Goal: Navigation & Orientation: Find specific page/section

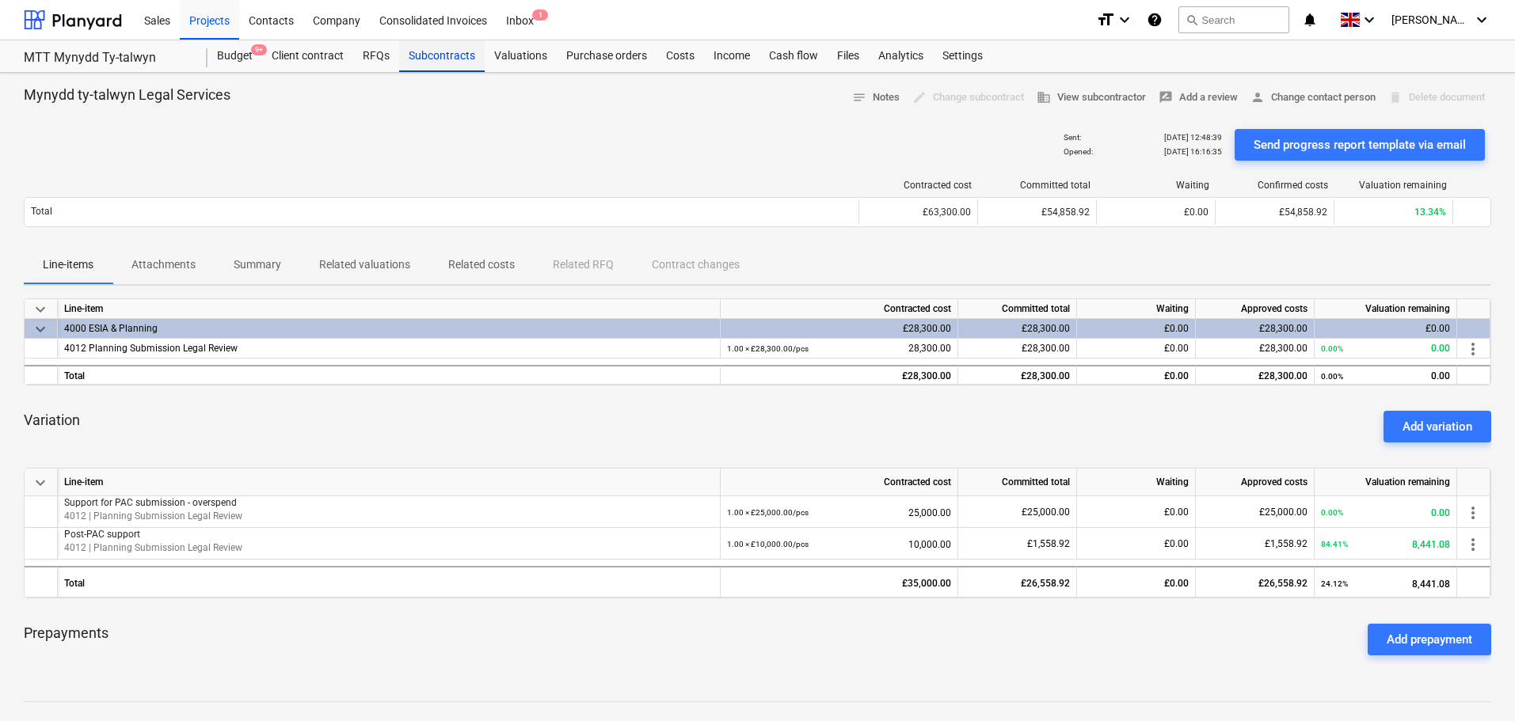
click at [424, 52] on div "Subcontracts" at bounding box center [442, 56] width 86 height 32
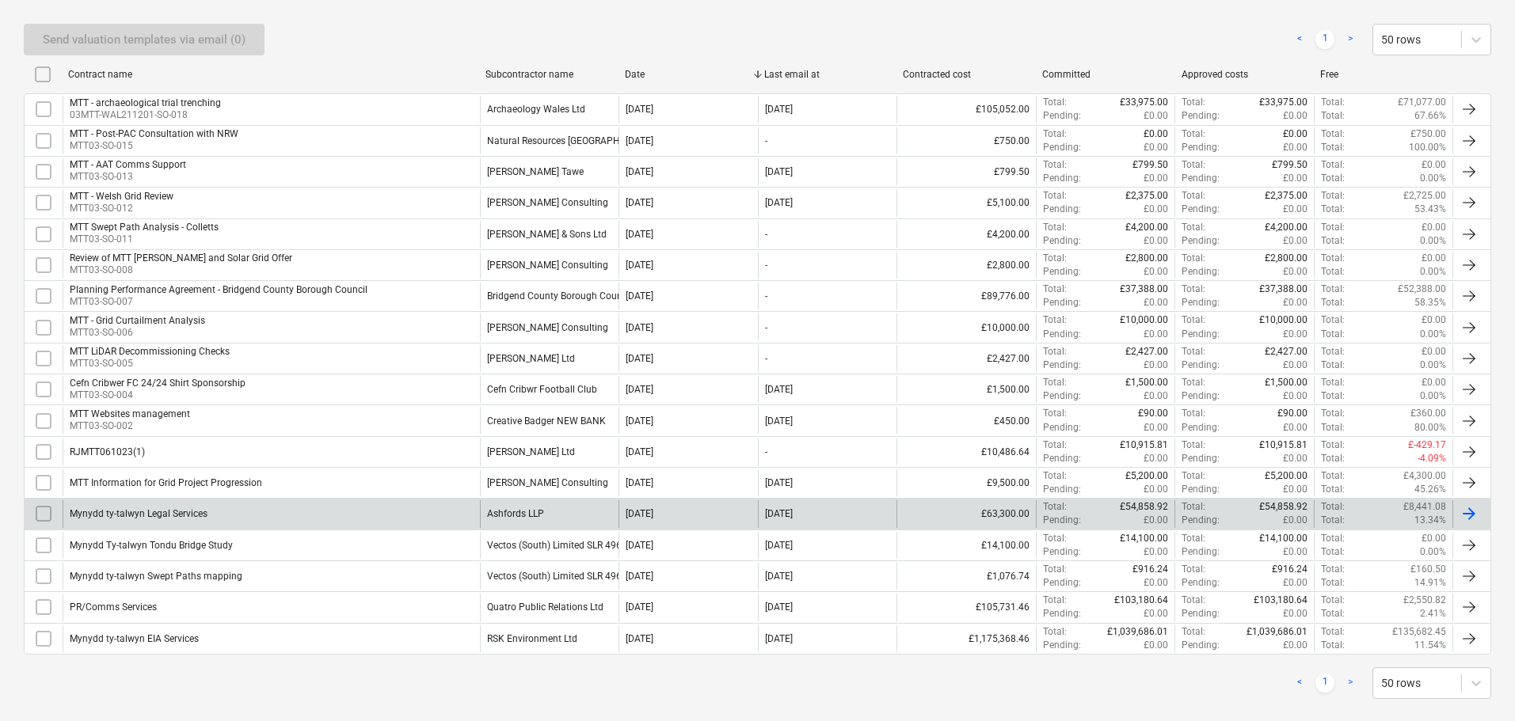
scroll to position [301, 0]
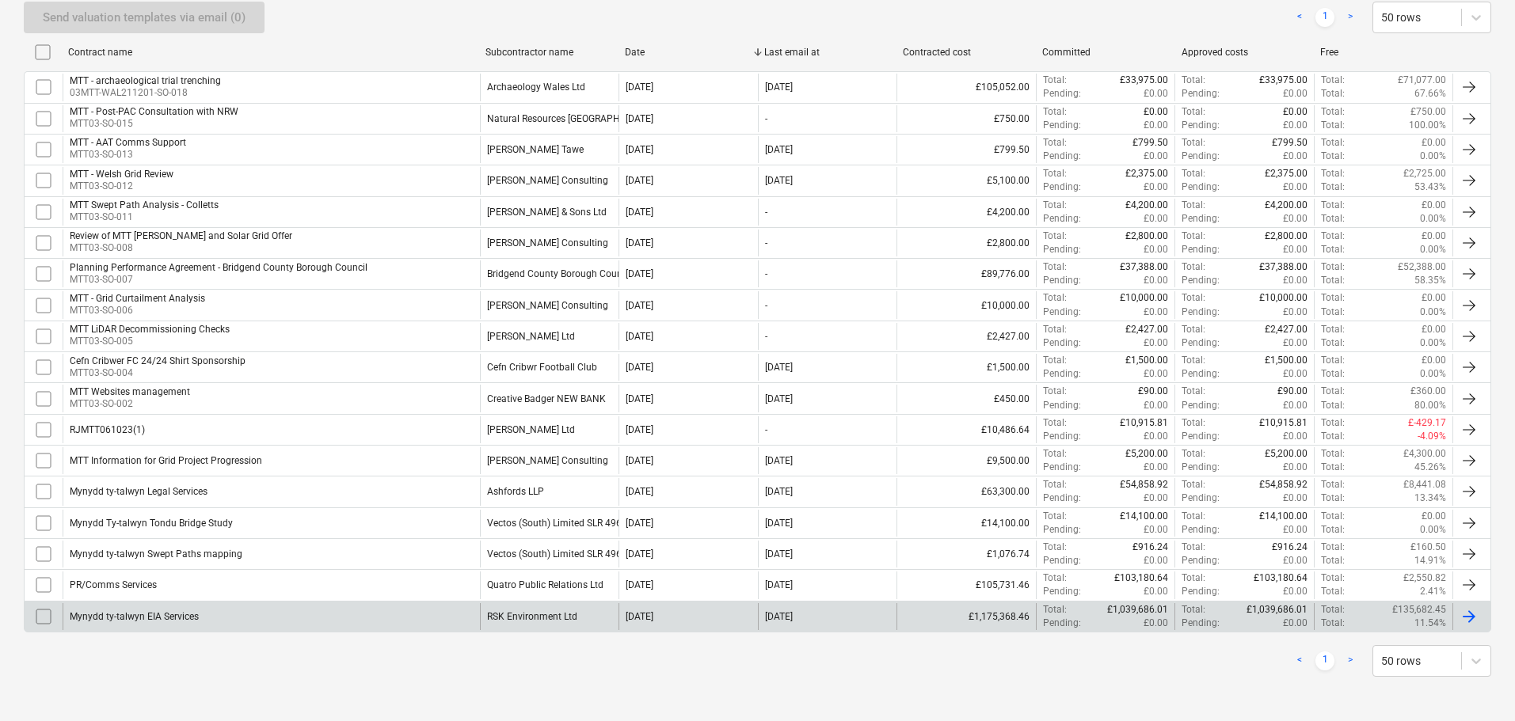
click at [245, 613] on div "Mynydd ty-talwyn EIA Services" at bounding box center [271, 616] width 417 height 27
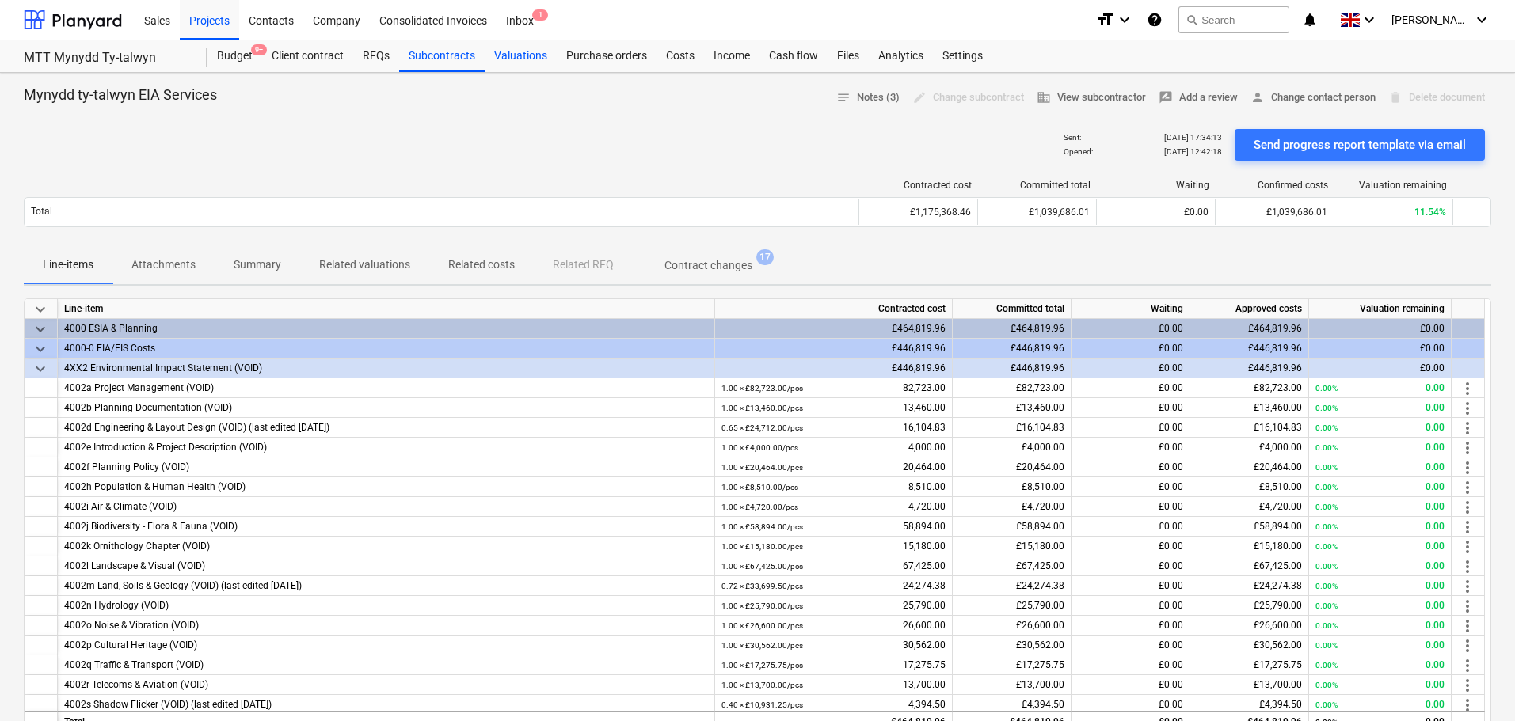
click at [497, 51] on div "Valuations" at bounding box center [521, 56] width 72 height 32
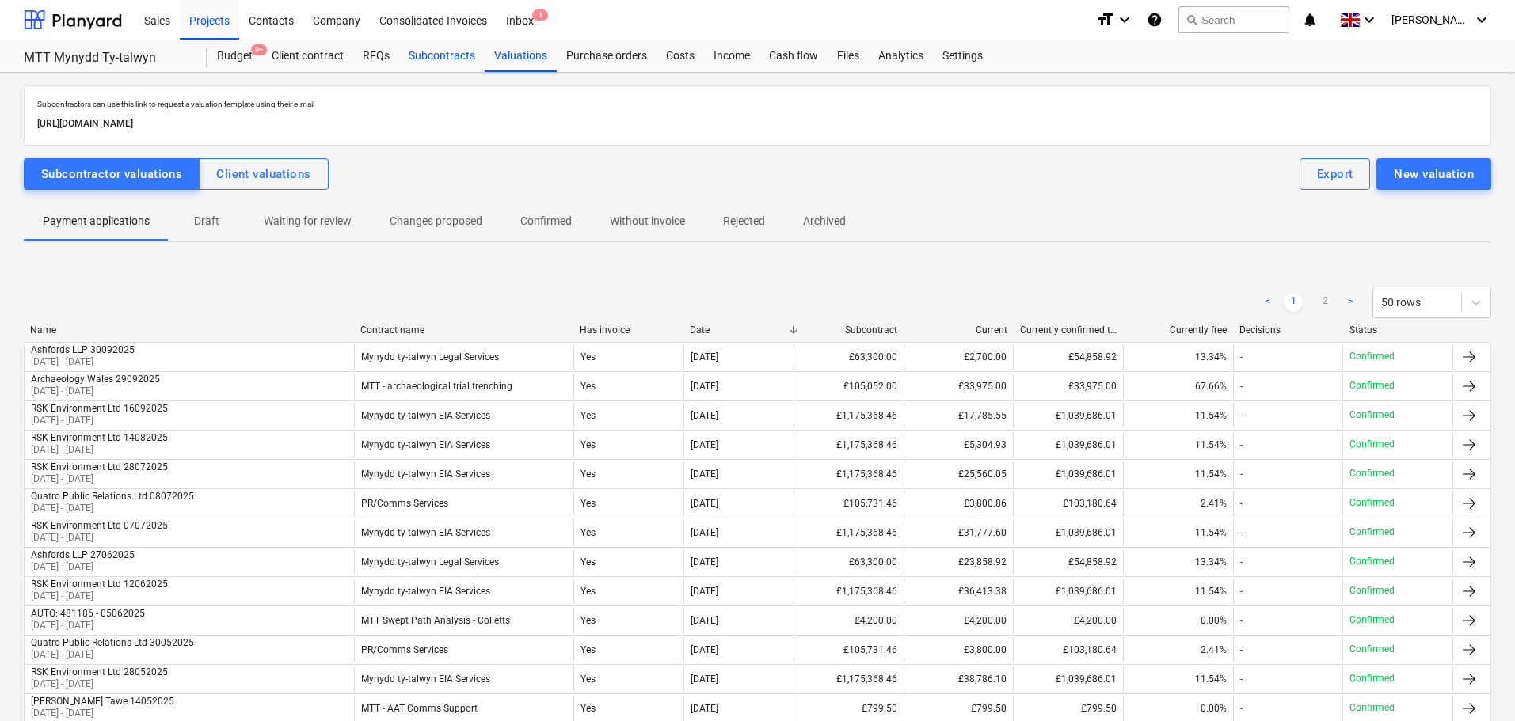
click at [462, 53] on div "Subcontracts" at bounding box center [442, 56] width 86 height 32
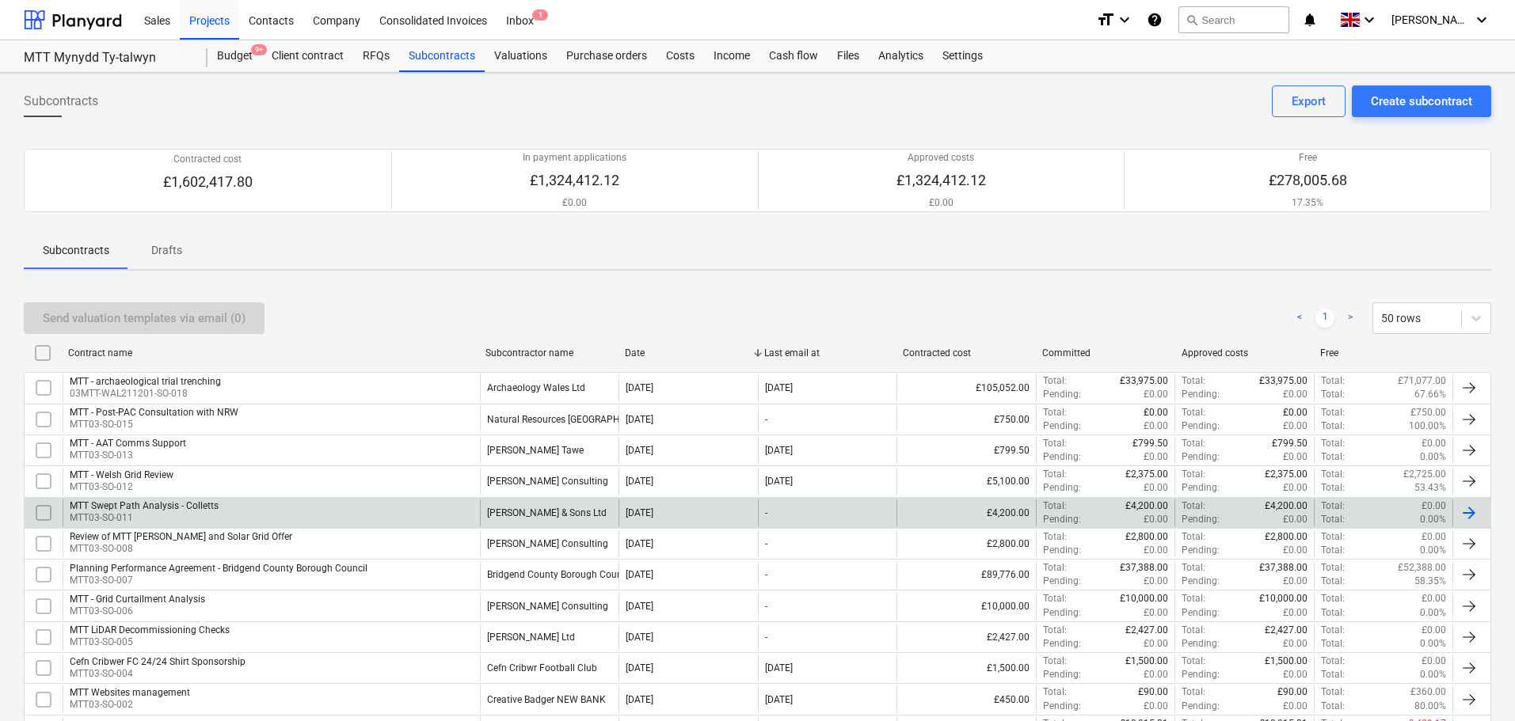
scroll to position [301, 0]
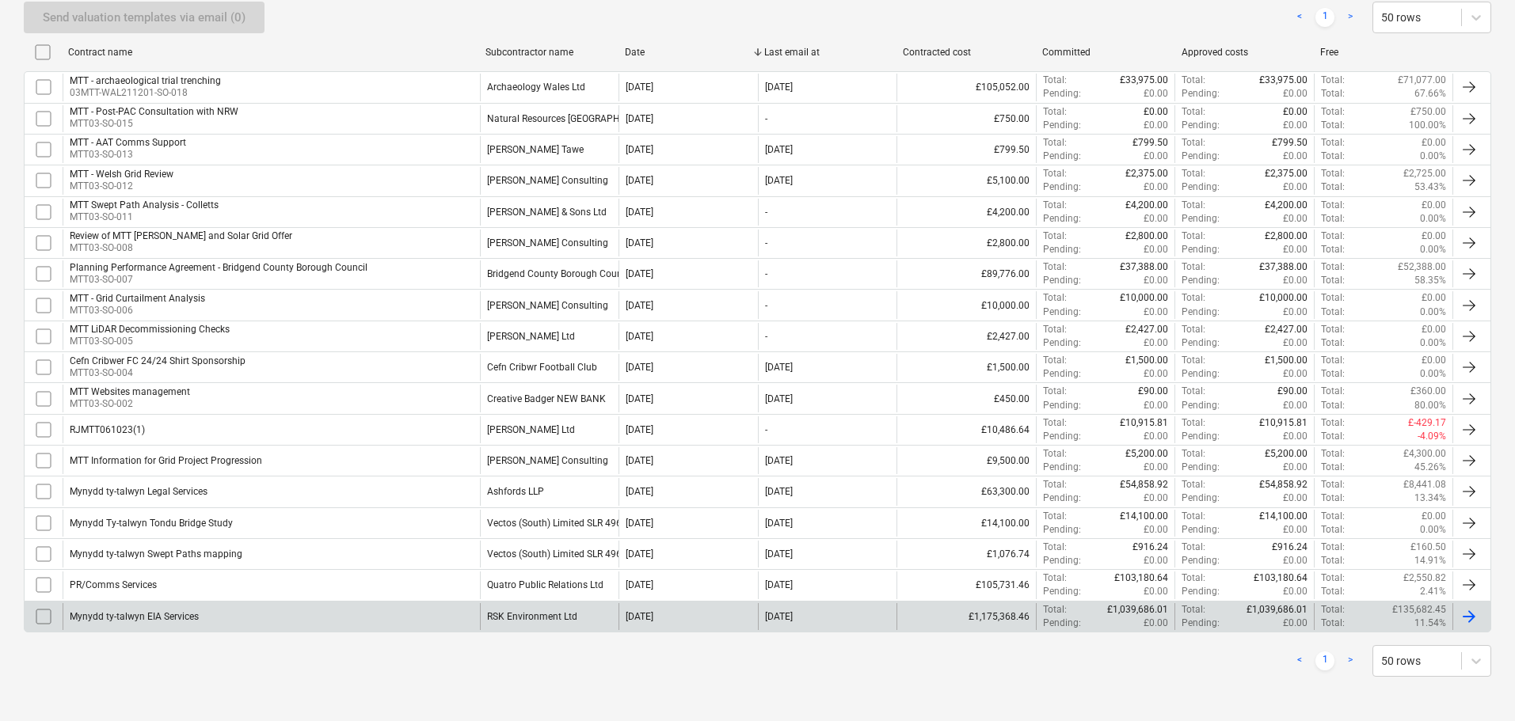
click at [345, 615] on div "Mynydd ty-talwyn EIA Services" at bounding box center [271, 616] width 417 height 27
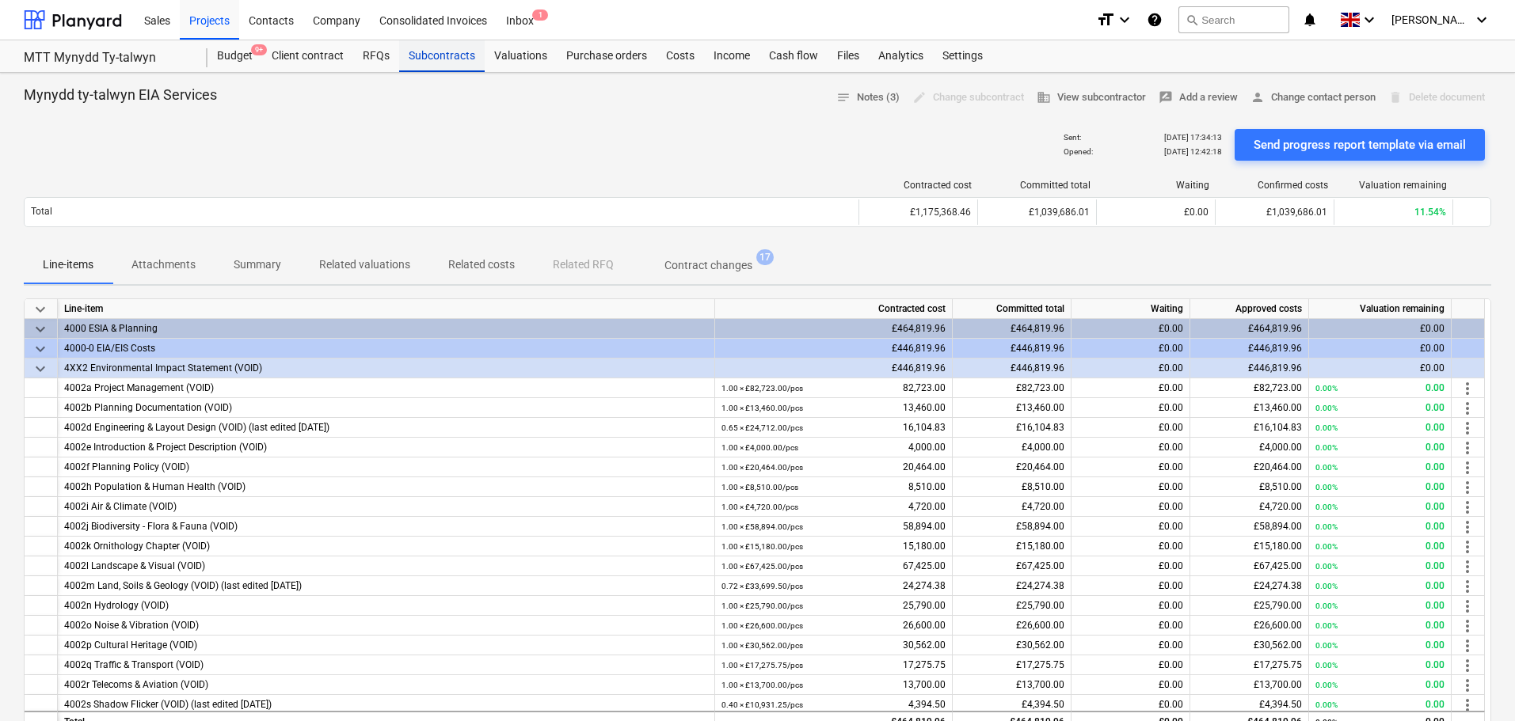
click at [425, 61] on div "Subcontracts" at bounding box center [442, 56] width 86 height 32
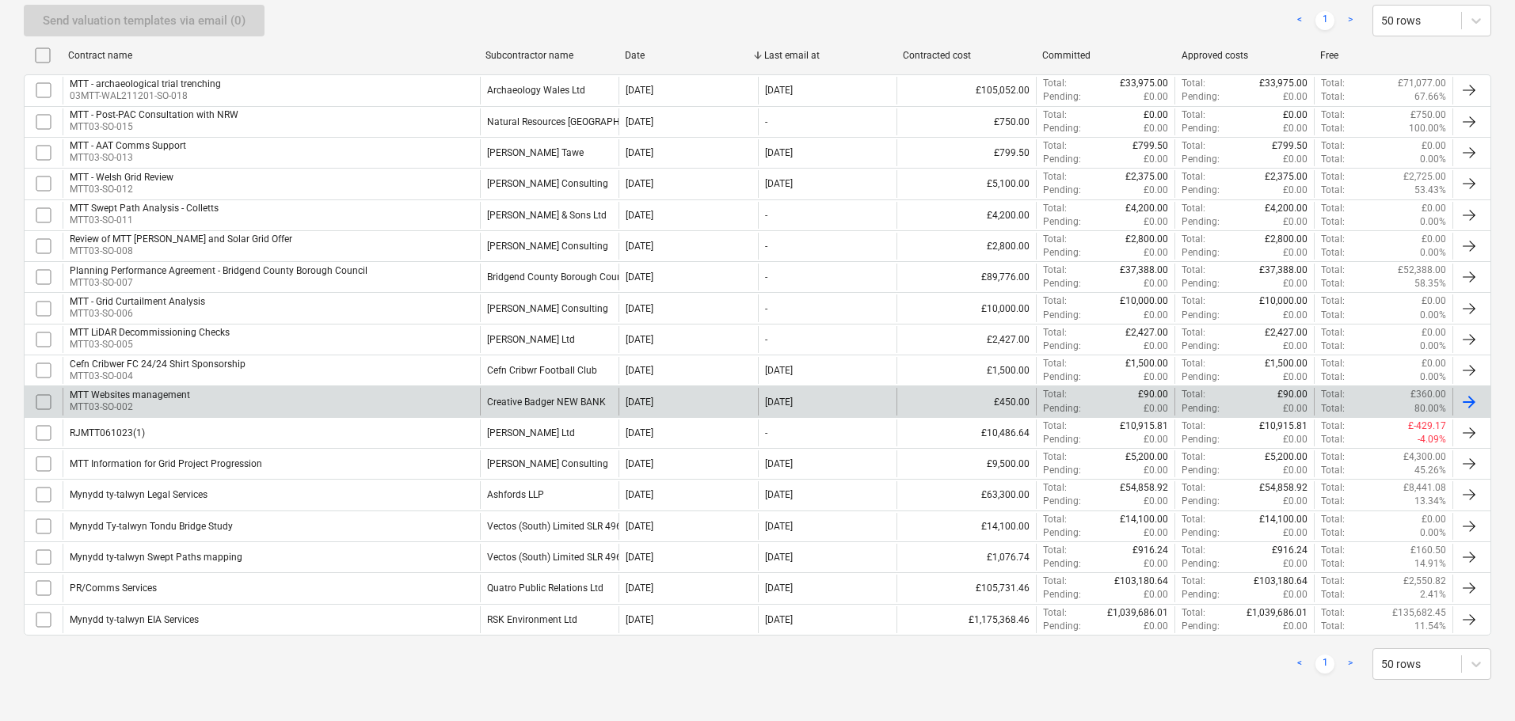
scroll to position [301, 0]
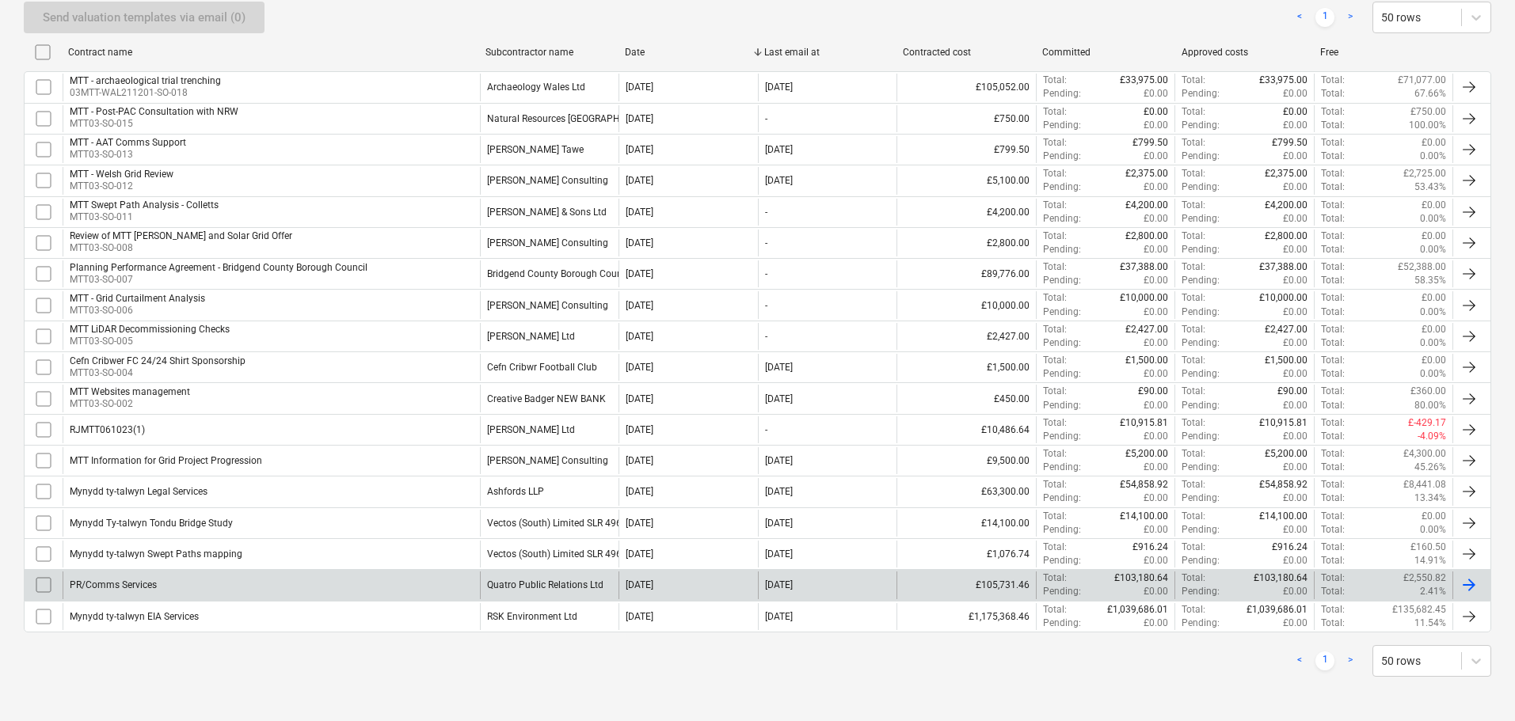
click at [298, 580] on div "PR/Comms Services" at bounding box center [271, 585] width 417 height 27
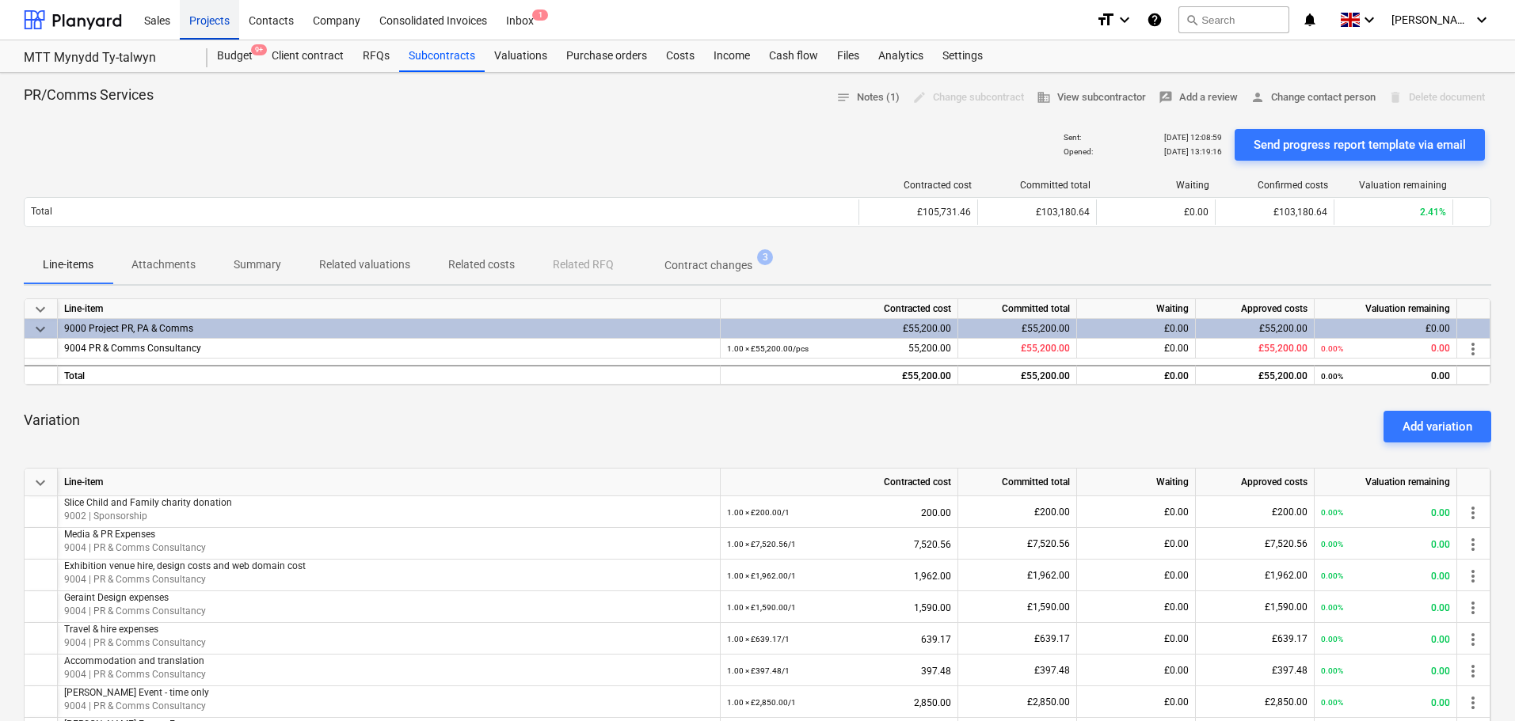
click at [200, 25] on div "Projects" at bounding box center [209, 19] width 59 height 40
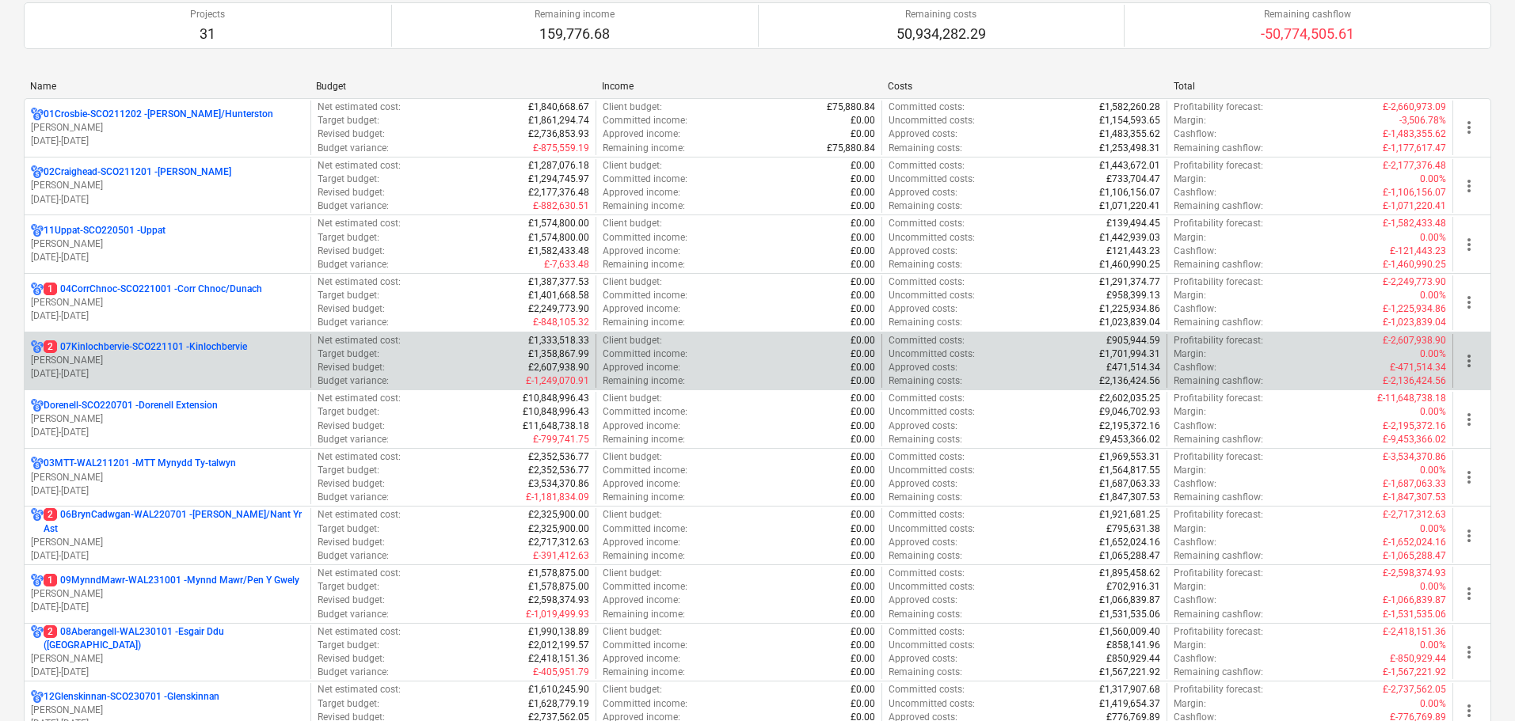
scroll to position [238, 0]
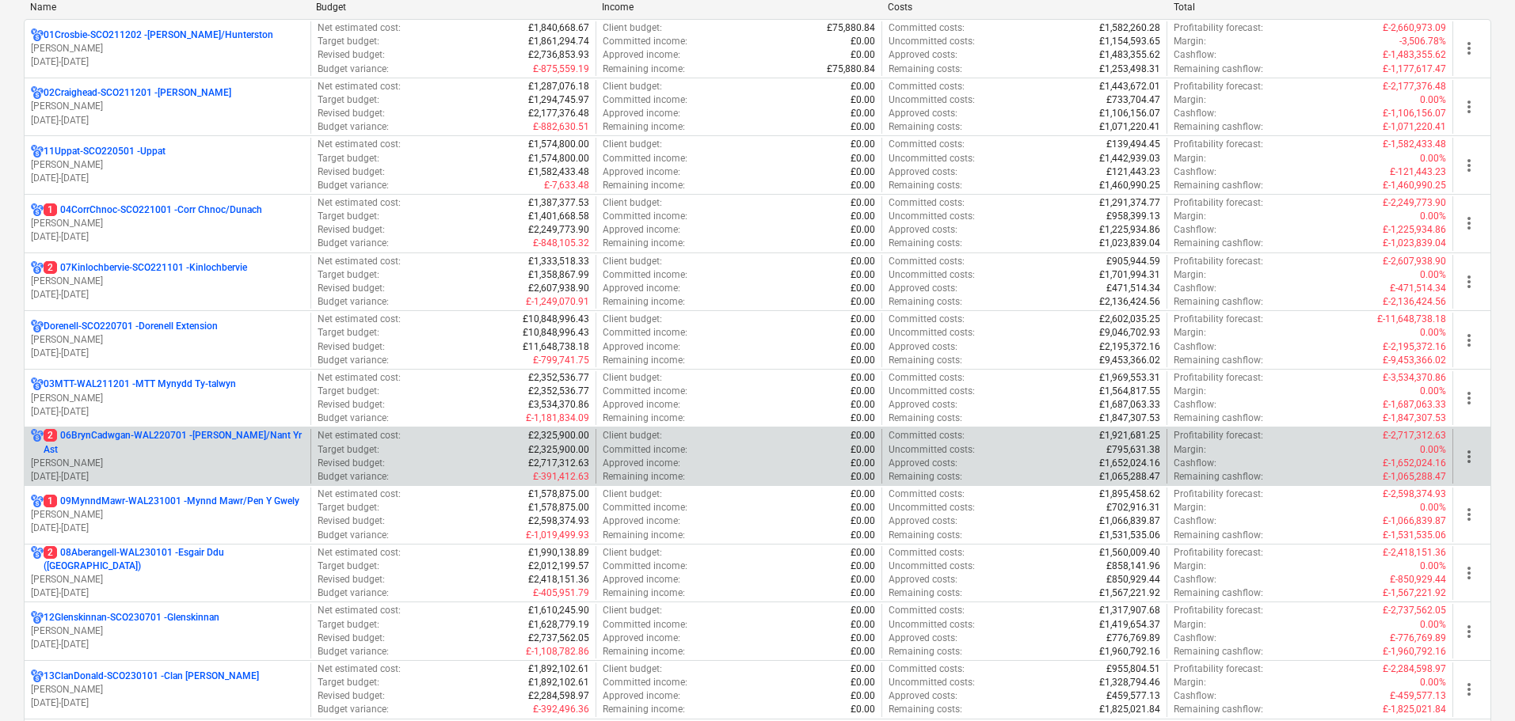
click at [138, 430] on p "2 06BrynCadwgan-WAL220701 - [PERSON_NAME]/Nant Yr Ast" at bounding box center [174, 442] width 261 height 27
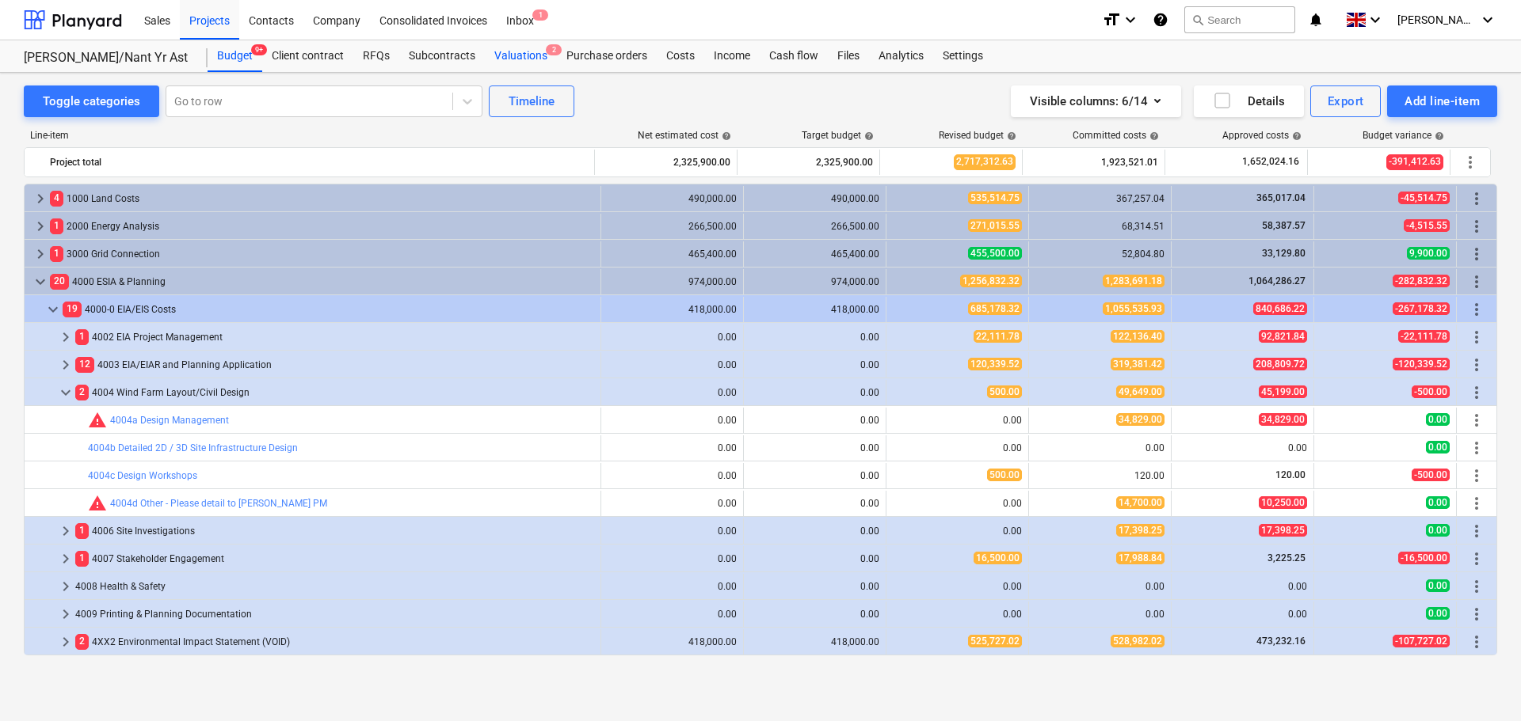
click at [531, 55] on div "Valuations 2" at bounding box center [521, 56] width 72 height 32
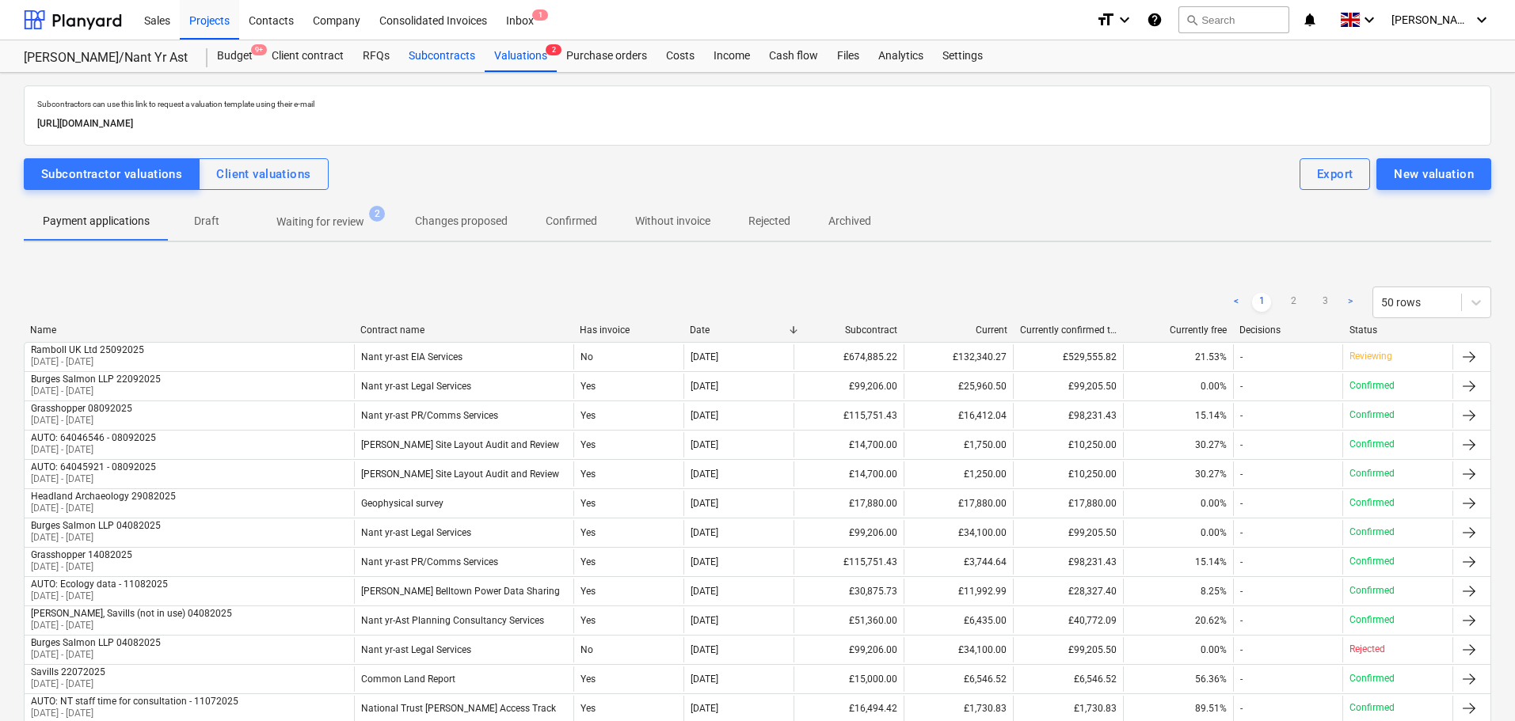
click at [434, 51] on div "Subcontracts" at bounding box center [442, 56] width 86 height 32
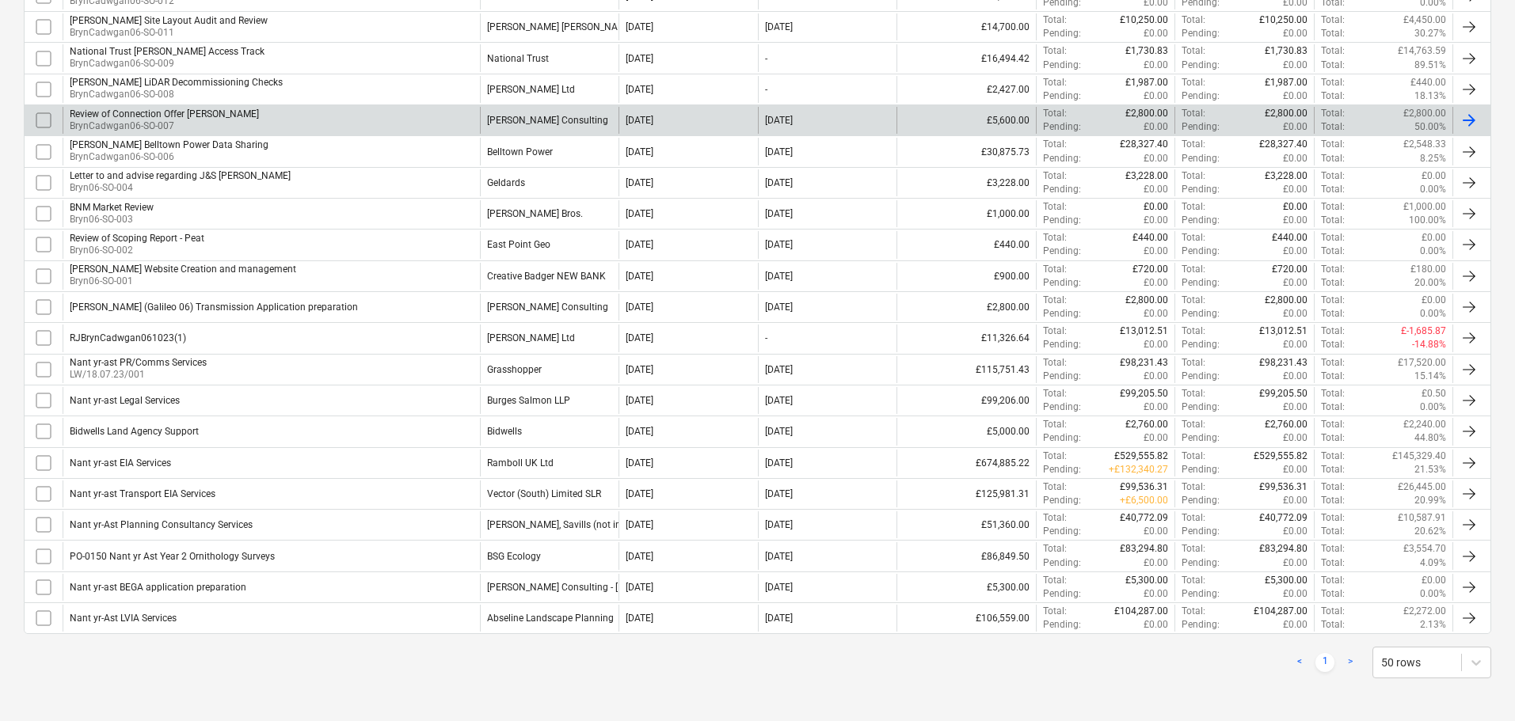
scroll to position [550, 0]
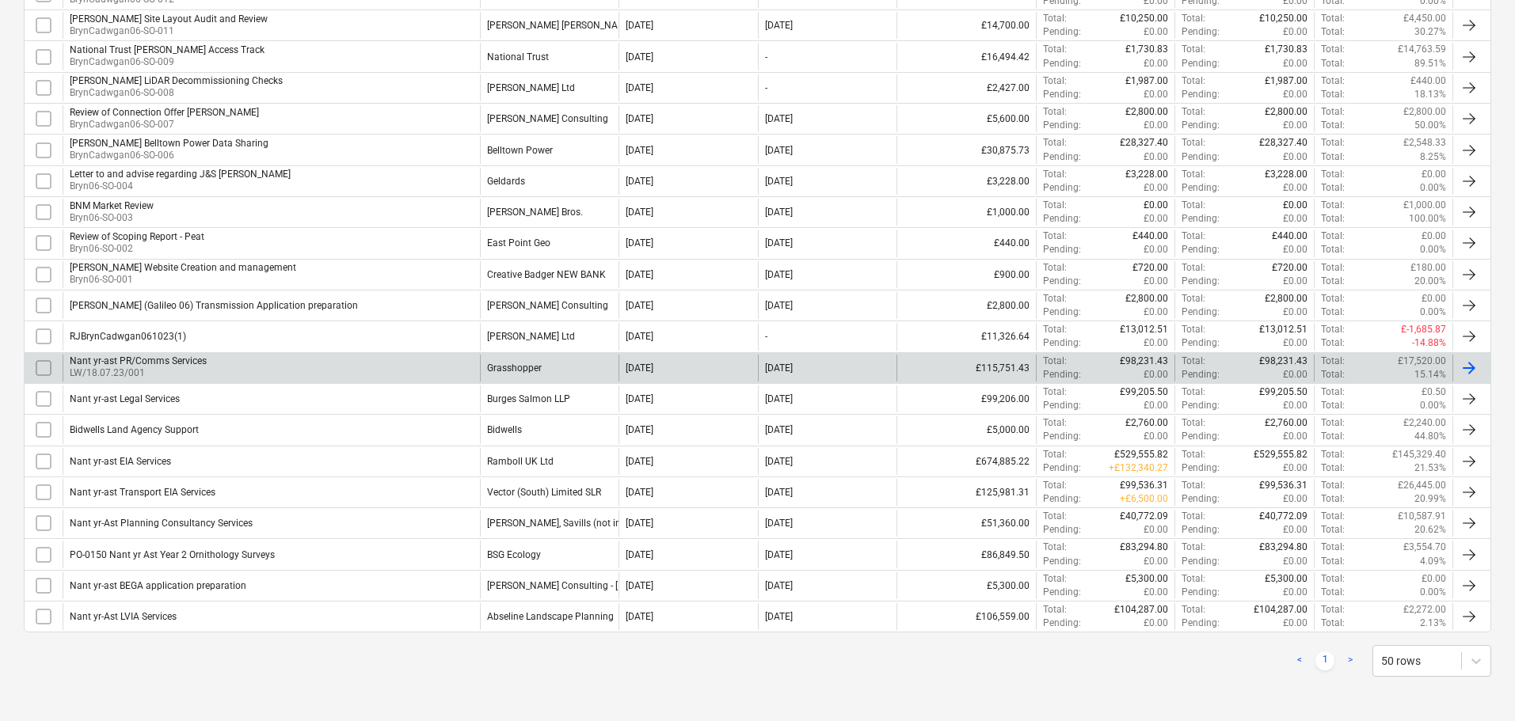
click at [374, 365] on div "Nant yr-ast PR/Comms Services LW/18.07.23/001" at bounding box center [271, 368] width 417 height 27
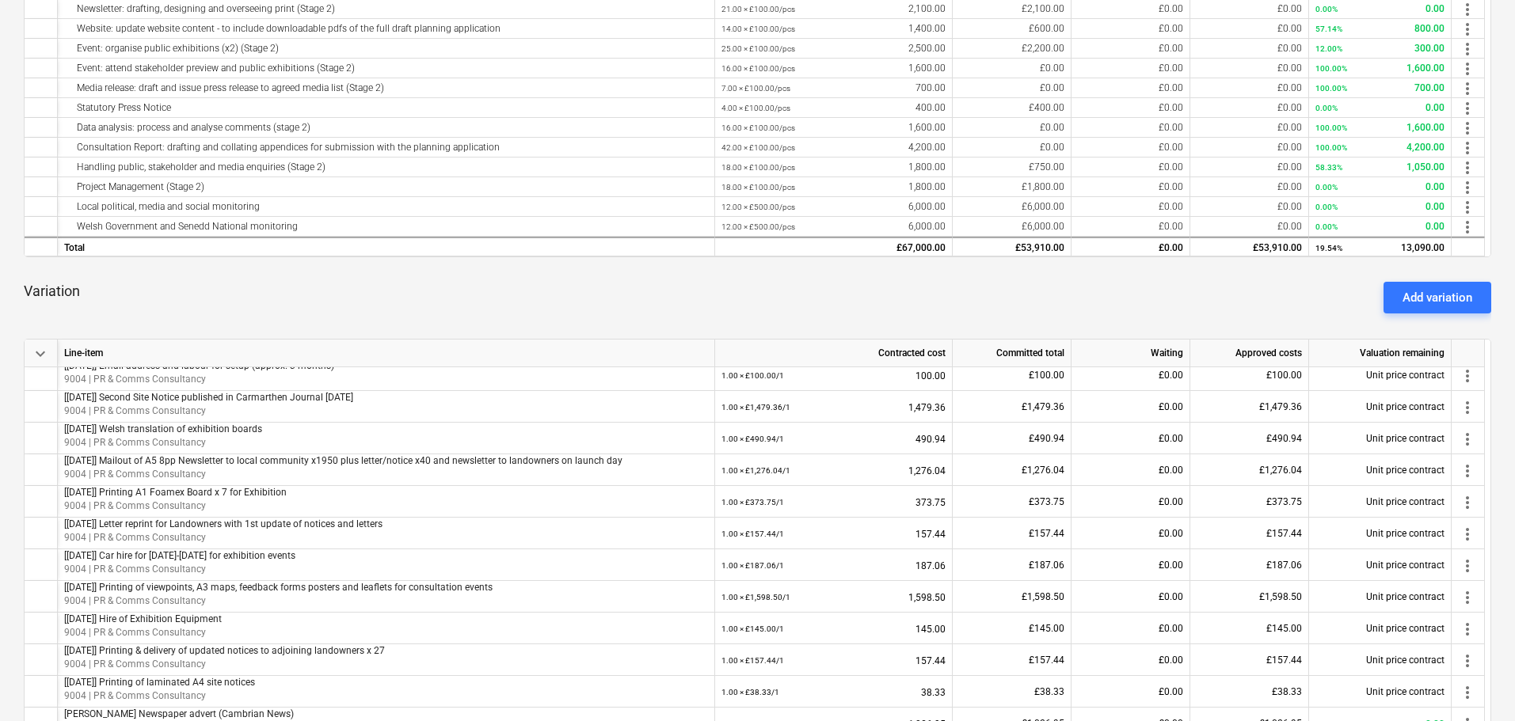
scroll to position [713, 0]
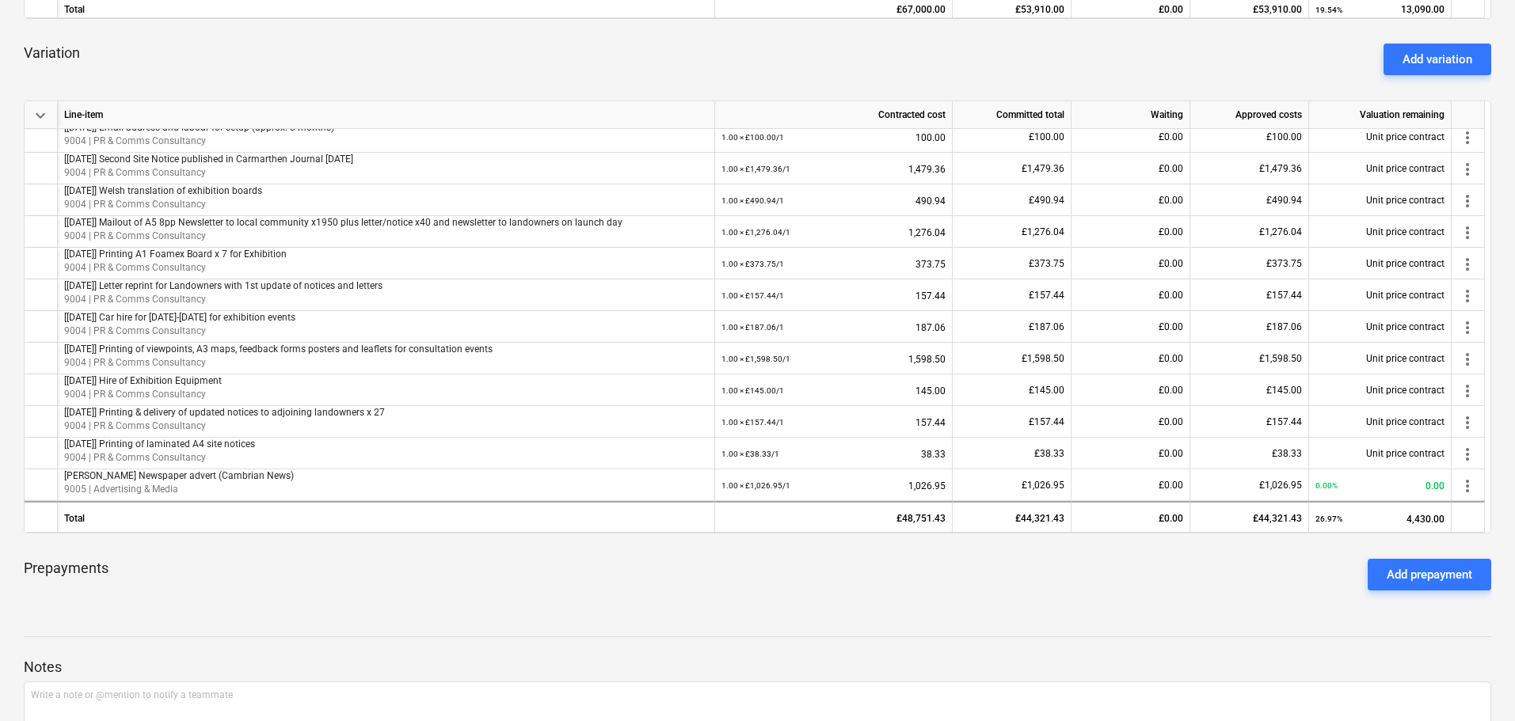
click at [898, 626] on div at bounding box center [757, 622] width 1467 height 13
